Goal: Task Accomplishment & Management: Manage account settings

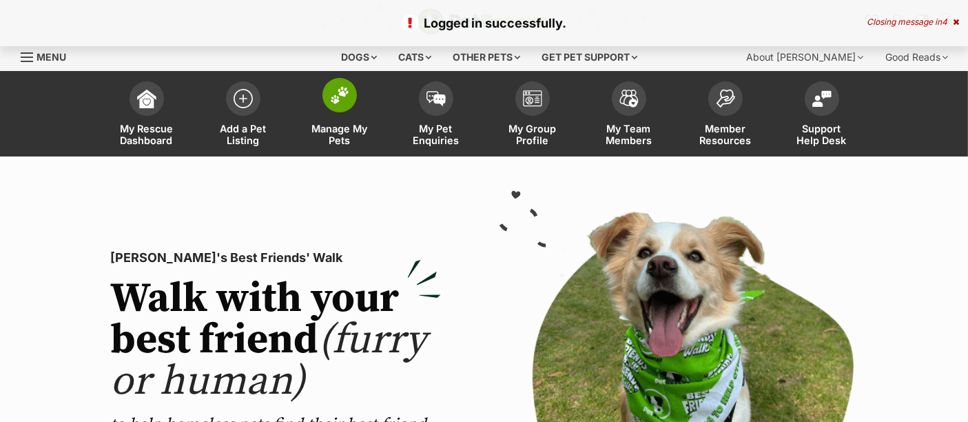
click at [340, 110] on span at bounding box center [339, 95] width 34 height 34
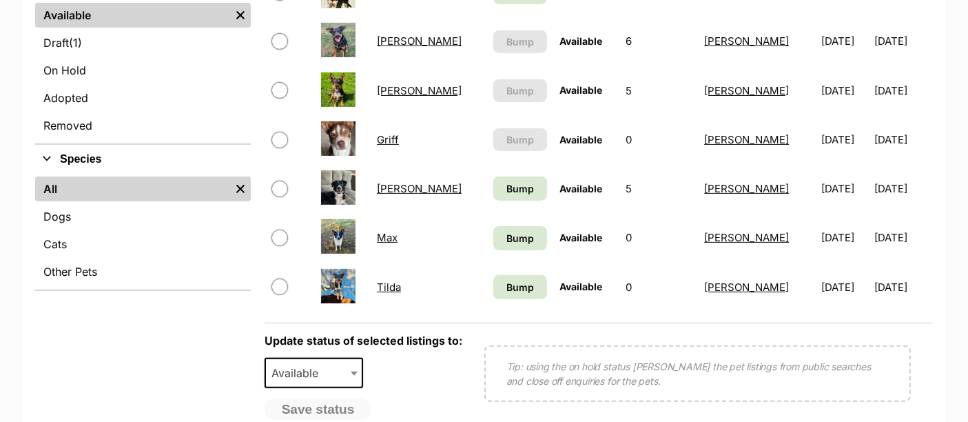
scroll to position [403, 0]
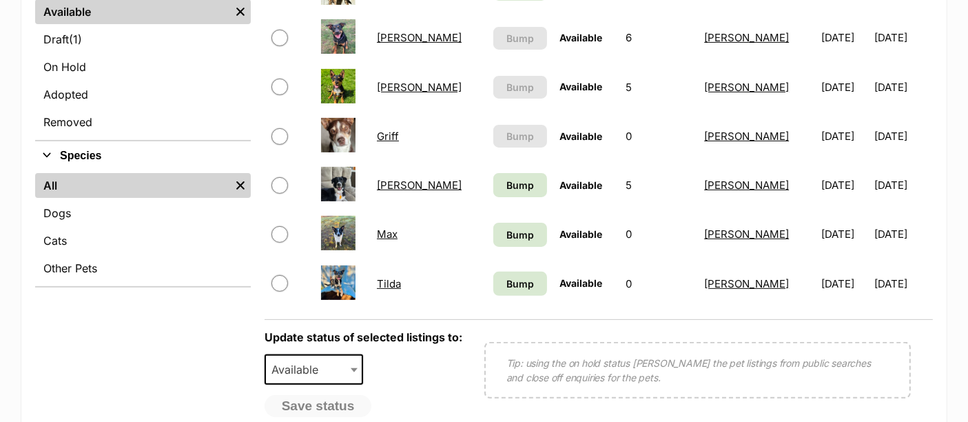
click at [394, 132] on link "Griff" at bounding box center [388, 136] width 22 height 13
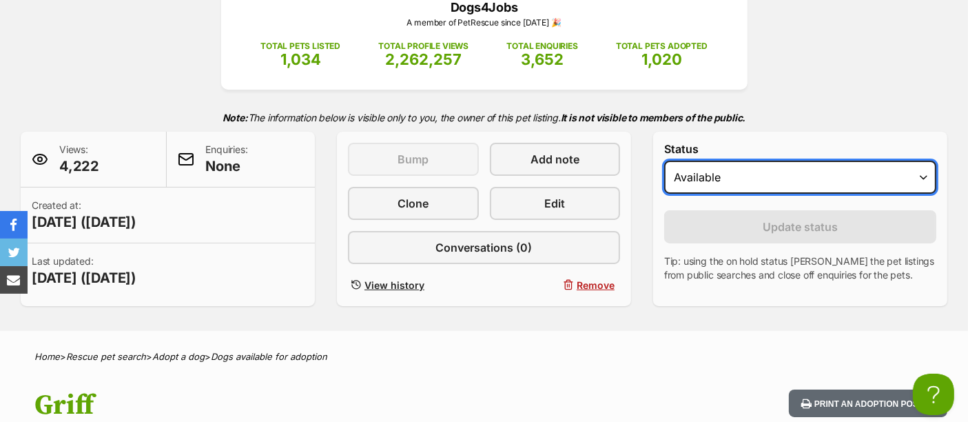
click at [688, 178] on select "Draft Available On hold Adopted" at bounding box center [800, 177] width 272 height 33
select select "rehomed"
click at [664, 161] on select "Draft Available On hold Adopted" at bounding box center [800, 177] width 272 height 33
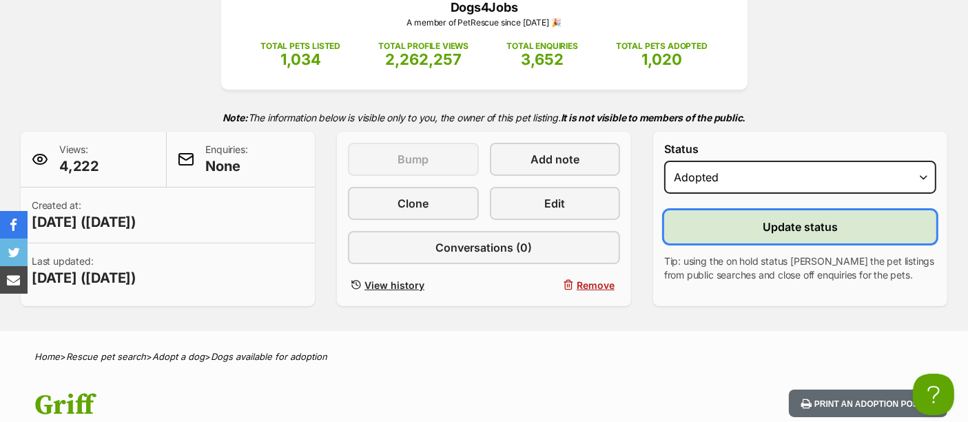
click at [734, 225] on button "Update status" at bounding box center [800, 226] width 272 height 33
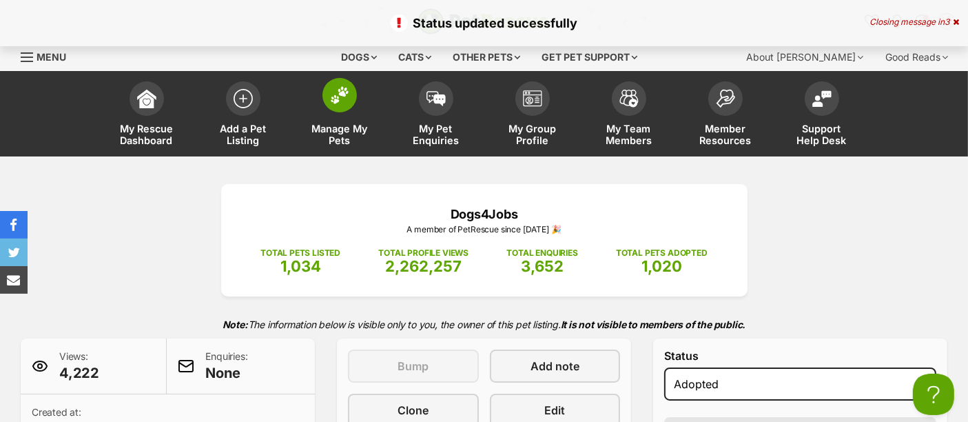
click at [343, 99] on img at bounding box center [339, 95] width 19 height 18
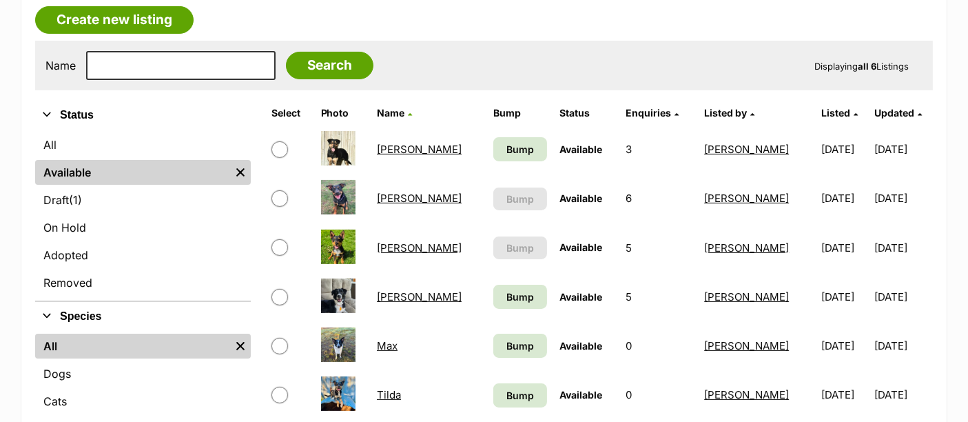
scroll to position [242, 0]
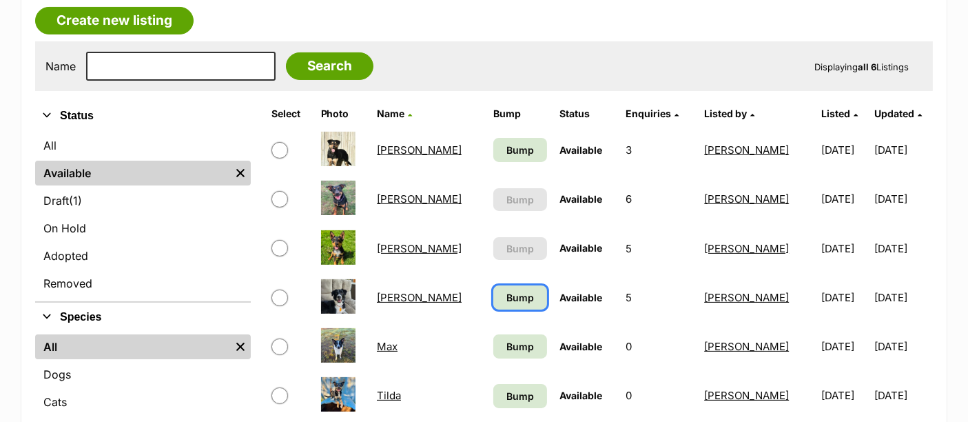
click at [506, 292] on span "Bump" at bounding box center [520, 297] width 28 height 14
click at [506, 344] on span "Bump" at bounding box center [520, 346] width 28 height 14
click at [493, 401] on link "Bump" at bounding box center [520, 396] width 54 height 24
click at [506, 145] on span "Bump" at bounding box center [520, 150] width 28 height 14
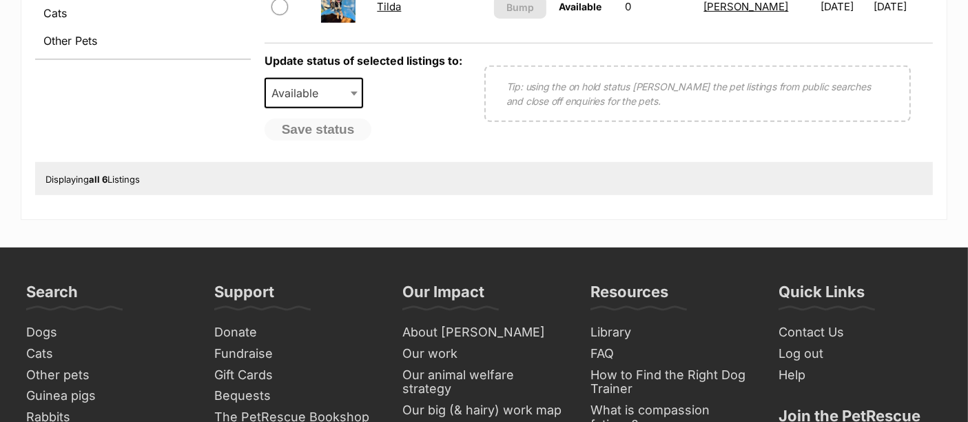
scroll to position [635, 0]
